Goal: Task Accomplishment & Management: Complete application form

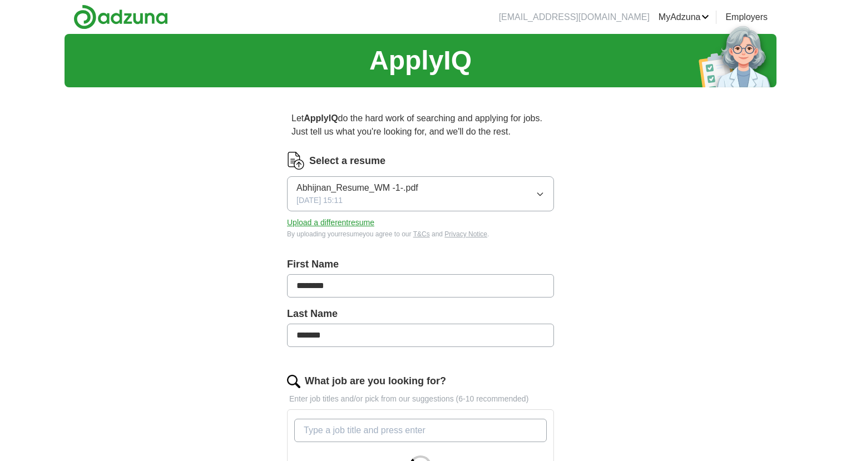
click at [359, 221] on button "Upload a different resume" at bounding box center [330, 223] width 87 height 12
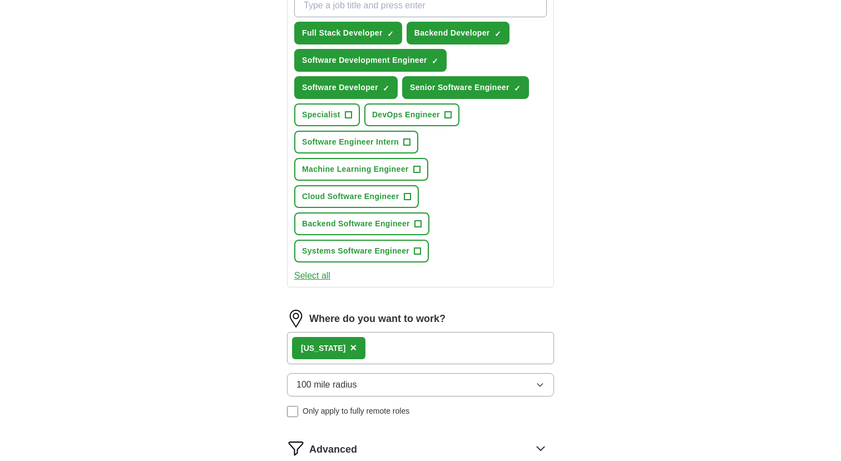
scroll to position [441, 0]
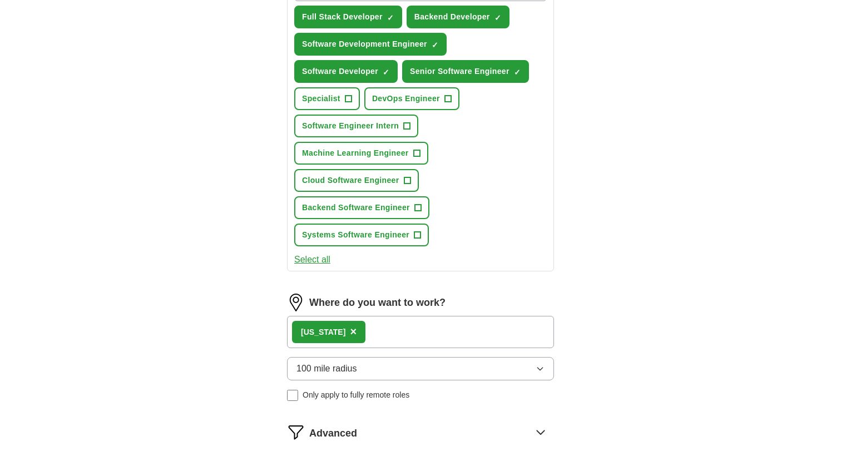
click at [376, 332] on div "[US_STATE] ×" at bounding box center [420, 332] width 267 height 32
click at [375, 334] on div "[US_STATE] ×" at bounding box center [420, 332] width 267 height 32
click at [369, 322] on div "[US_STATE] ×" at bounding box center [420, 332] width 267 height 32
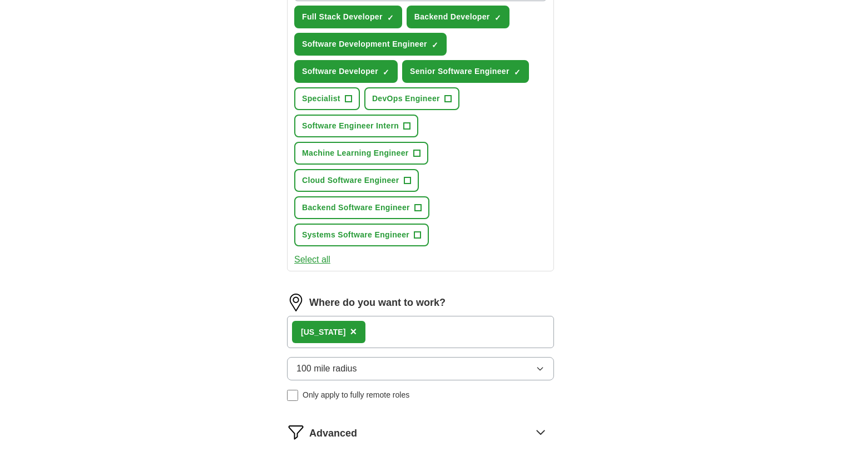
click at [373, 328] on div "[US_STATE] ×" at bounding box center [420, 332] width 267 height 32
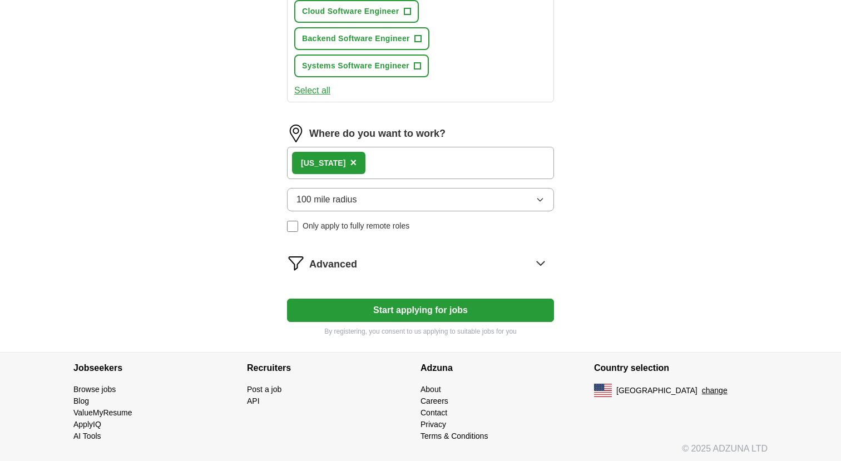
scroll to position [614, 0]
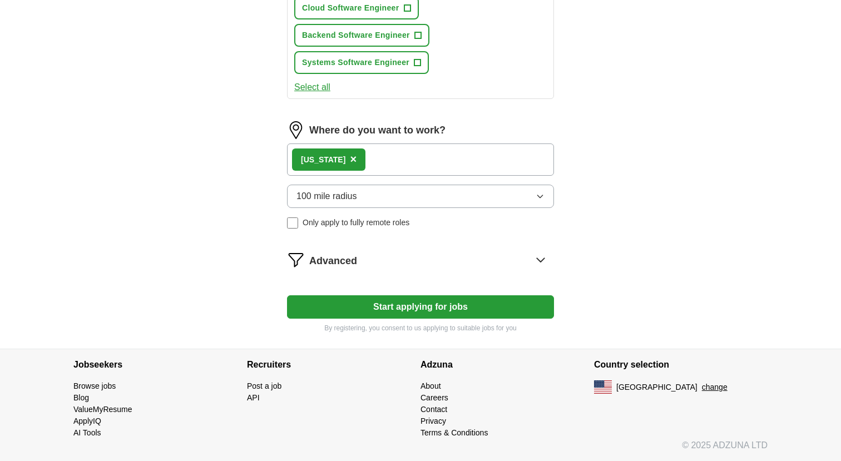
click at [403, 262] on div "Advanced" at bounding box center [431, 260] width 245 height 18
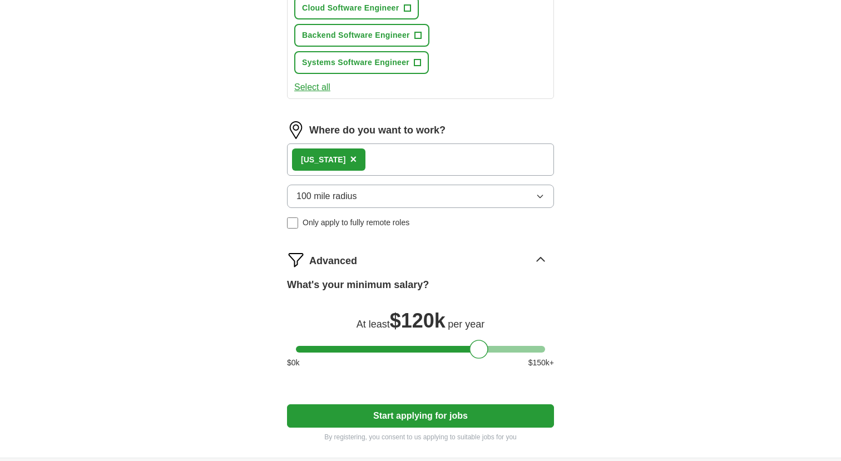
click at [441, 421] on button "Start applying for jobs" at bounding box center [420, 416] width 267 height 23
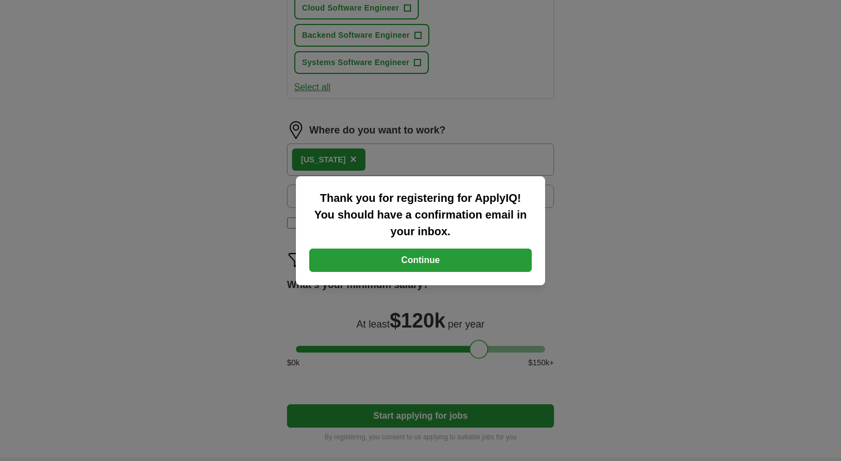
click at [455, 255] on button "Continue" at bounding box center [420, 260] width 223 height 23
